Goal: Task Accomplishment & Management: Manage account settings

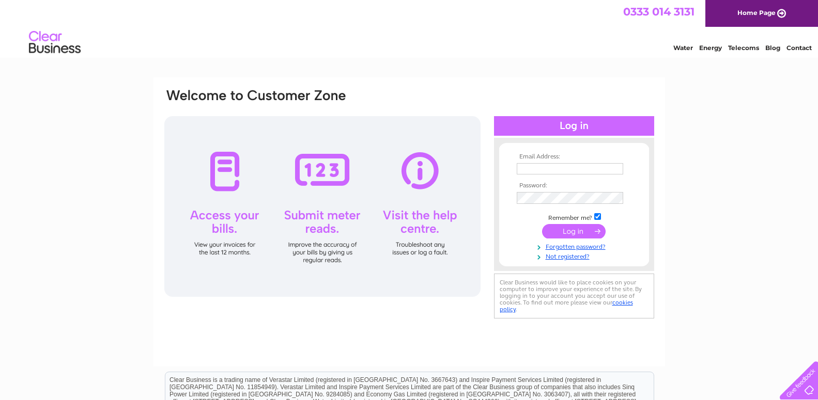
type input "[EMAIL_ADDRESS][DOMAIN_NAME]"
click at [571, 233] on input "submit" at bounding box center [574, 231] width 64 height 14
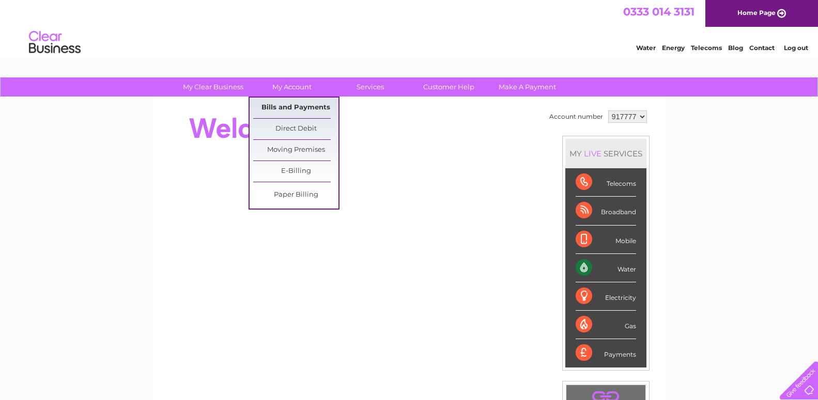
click at [298, 107] on link "Bills and Payments" at bounding box center [295, 108] width 85 height 21
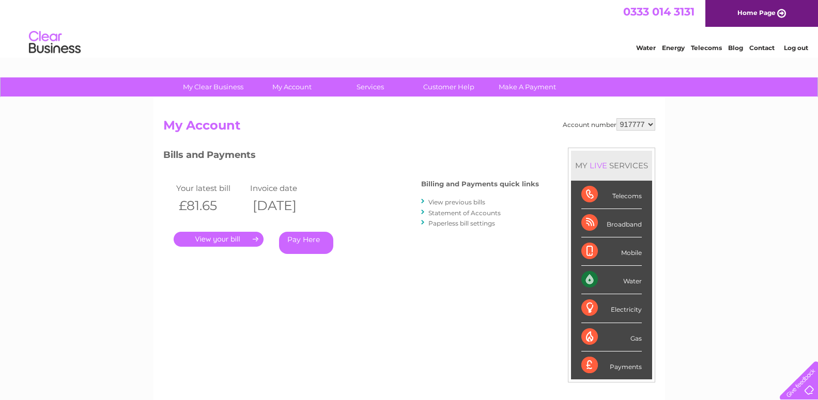
click at [245, 237] on link "." at bounding box center [219, 239] width 90 height 15
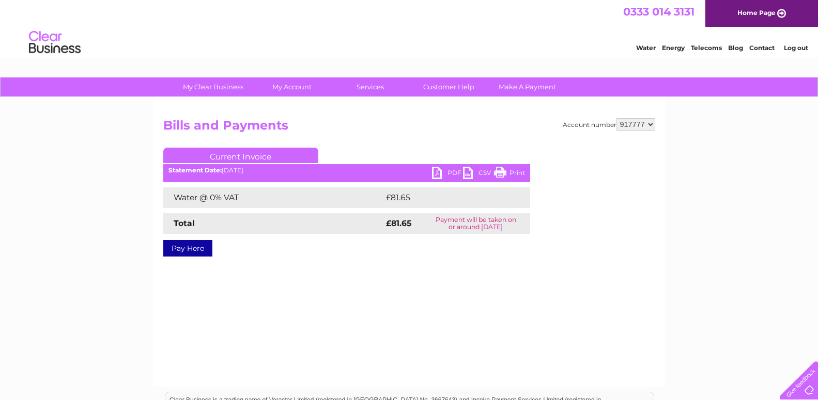
click at [441, 174] on link "PDF" at bounding box center [447, 174] width 31 height 15
